Goal: Information Seeking & Learning: Learn about a topic

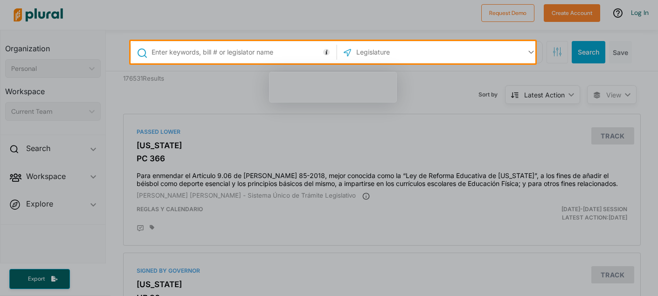
click at [387, 53] on input "text" at bounding box center [405, 52] width 100 height 18
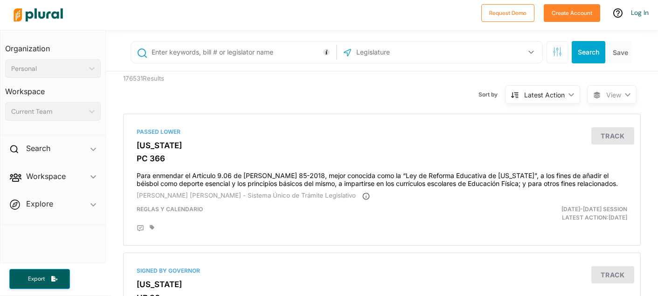
click at [430, 51] on input "text" at bounding box center [405, 52] width 100 height 18
click at [529, 54] on icon "button" at bounding box center [532, 52] width 6 height 4
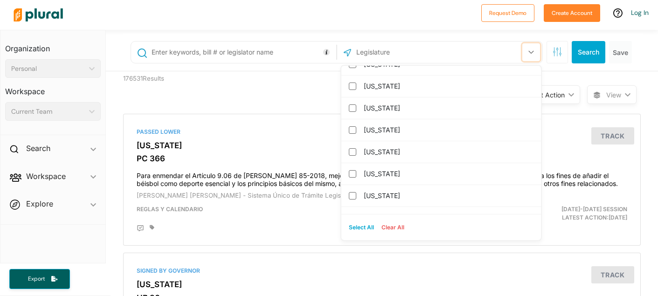
scroll to position [233, 0]
click at [391, 149] on label "[US_STATE]" at bounding box center [448, 150] width 168 height 14
click at [356, 149] on input "[US_STATE]" at bounding box center [352, 149] width 7 height 7
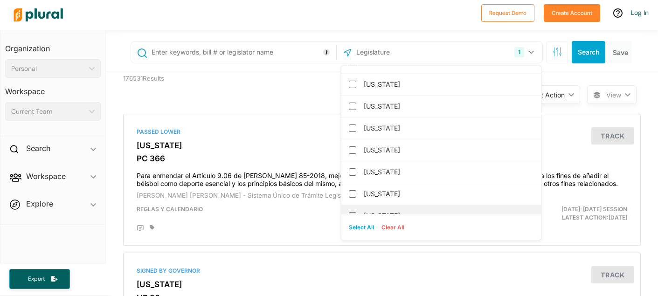
scroll to position [140, 0]
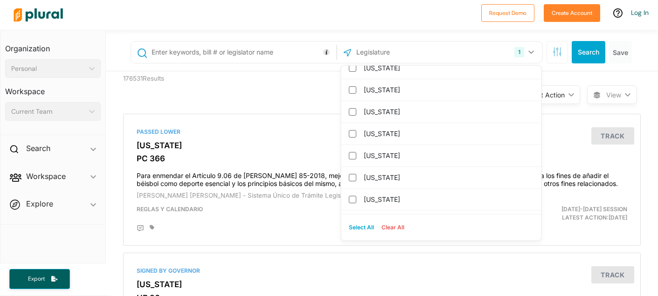
click at [414, 53] on input "text" at bounding box center [405, 52] width 100 height 18
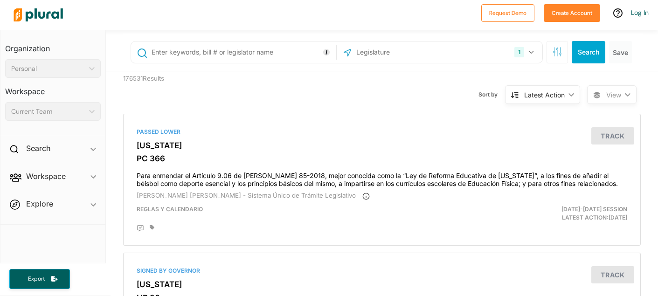
click at [414, 53] on input "text" at bounding box center [405, 52] width 100 height 18
click at [515, 51] on div "1" at bounding box center [520, 52] width 10 height 10
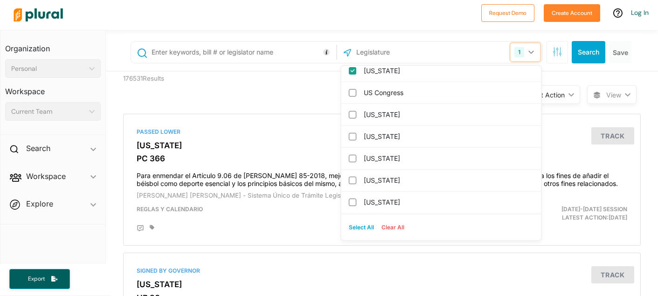
scroll to position [0, 0]
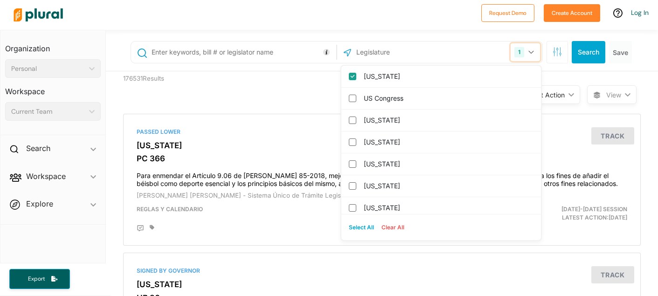
click at [515, 52] on div "1" at bounding box center [520, 52] width 10 height 10
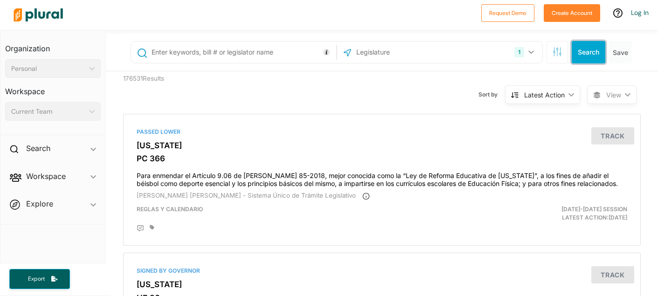
click at [581, 53] on button "Search" at bounding box center [589, 52] width 34 height 22
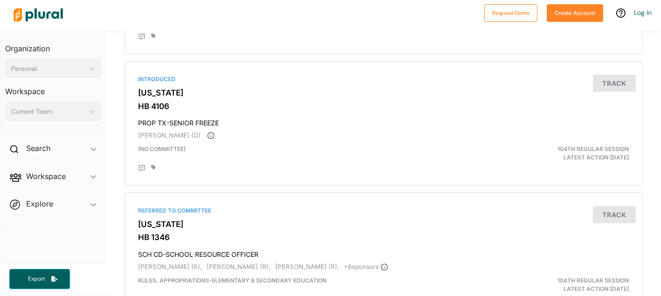
scroll to position [2948, 0]
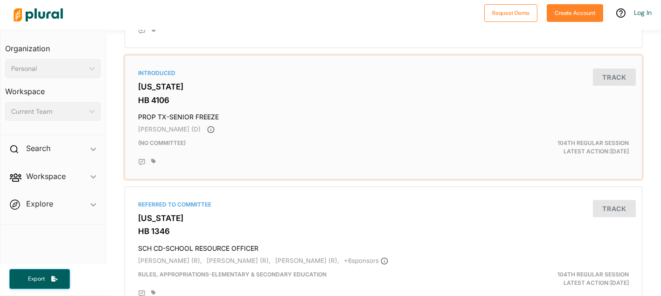
click at [145, 89] on h3 "[US_STATE]" at bounding box center [383, 86] width 491 height 9
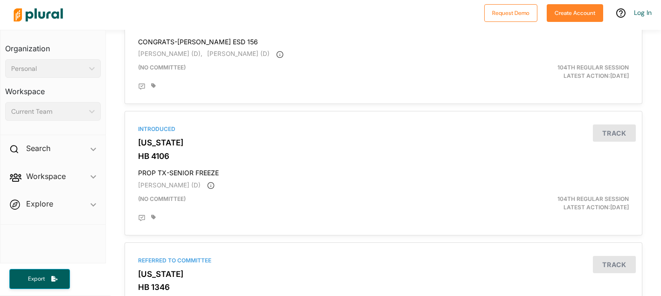
scroll to position [2939, 0]
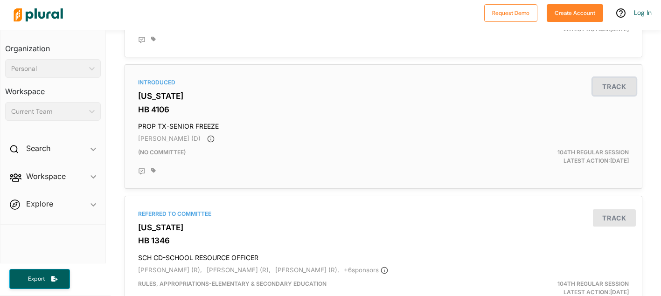
click at [614, 88] on button "Track" at bounding box center [614, 86] width 43 height 17
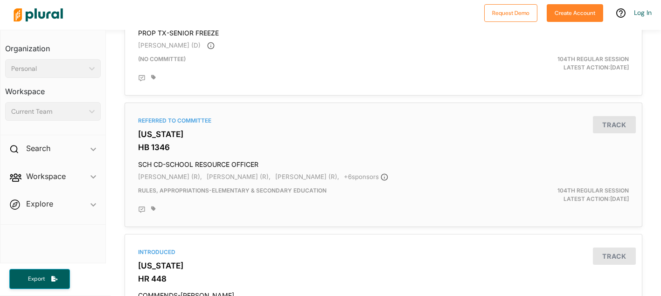
scroll to position [2827, 0]
